Goal: Task Accomplishment & Management: Manage account settings

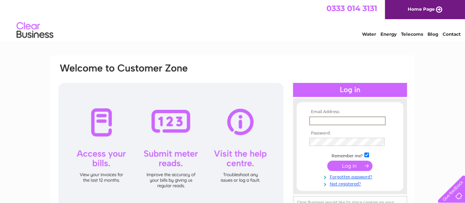
click at [347, 119] on input "text" at bounding box center [347, 120] width 76 height 9
click at [357, 126] on tbody "Email Address: sonya@sonyaangus.com Password: Remember me?" at bounding box center [349, 147] width 85 height 76
click at [375, 119] on input "sonya@sonyaangus.com" at bounding box center [347, 120] width 76 height 9
drag, startPoint x: 362, startPoint y: 122, endPoint x: 92, endPoint y: 118, distance: 270.9
click at [153, 127] on div "Email Address: sonya@sonyaangus.comso Password:" at bounding box center [233, 145] width 350 height 167
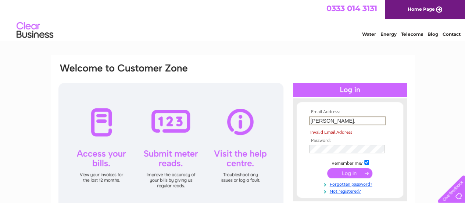
type input "sonya.angus70@gmail.com"
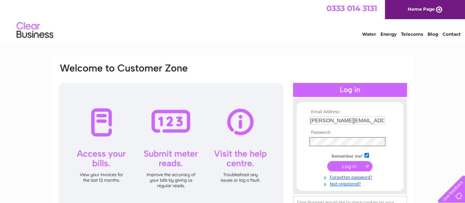
click at [327, 161] on input "submit" at bounding box center [349, 166] width 45 height 10
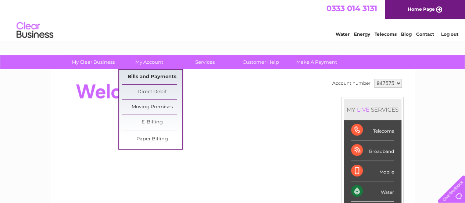
click at [154, 75] on link "Bills and Payments" at bounding box center [152, 76] width 61 height 15
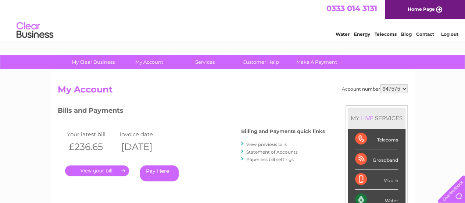
click at [108, 169] on link "." at bounding box center [97, 170] width 64 height 11
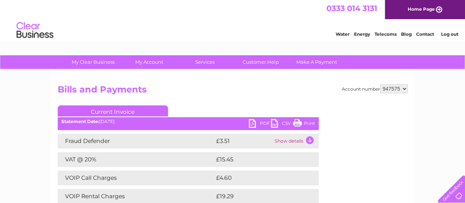
click at [251, 122] on link "PDF" at bounding box center [260, 124] width 22 height 11
click at [445, 34] on link "Log out" at bounding box center [449, 34] width 17 height 6
